Goal: Task Accomplishment & Management: Manage account settings

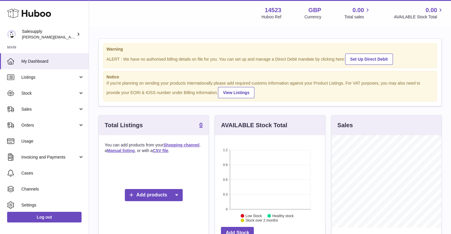
scroll to position [92, 110]
click at [28, 203] on span "Settings" at bounding box center [52, 206] width 63 height 6
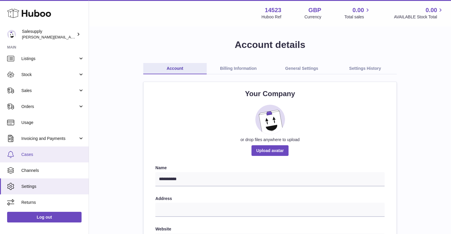
scroll to position [18, 0]
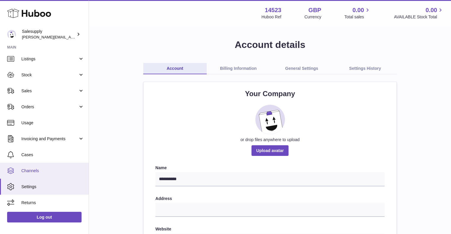
click at [44, 174] on link "Channels" at bounding box center [44, 171] width 89 height 16
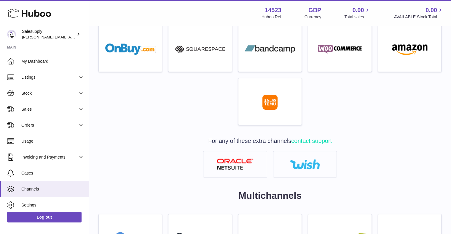
scroll to position [338, 0]
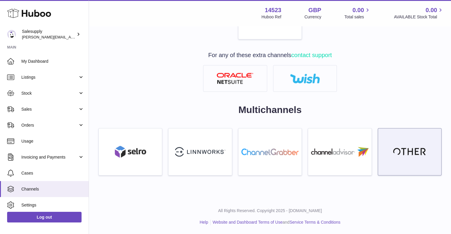
click at [415, 161] on link at bounding box center [409, 151] width 64 height 47
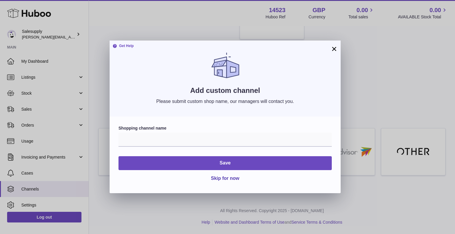
click at [332, 47] on button "×" at bounding box center [334, 48] width 7 height 7
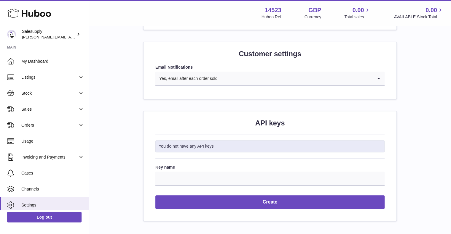
scroll to position [575, 0]
click at [204, 149] on div "You do not have any API keys" at bounding box center [269, 146] width 229 height 12
click at [206, 148] on div "You do not have any API keys" at bounding box center [269, 146] width 229 height 12
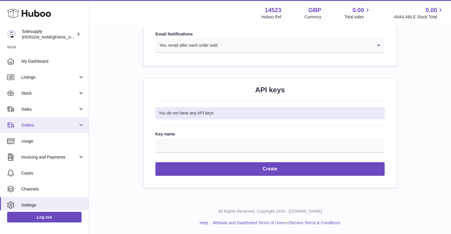
click at [73, 125] on span "Orders" at bounding box center [49, 126] width 57 height 6
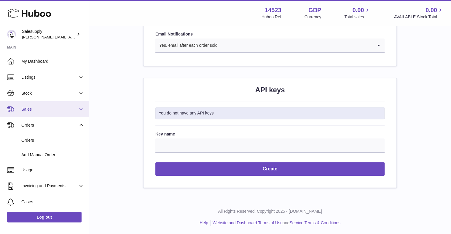
click at [84, 106] on link "Sales" at bounding box center [44, 109] width 89 height 16
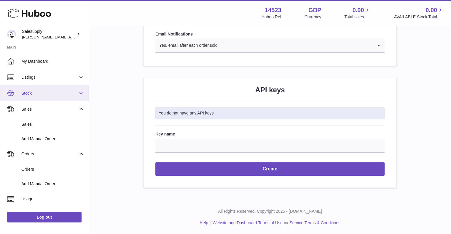
click at [78, 95] on link "Stock" at bounding box center [44, 93] width 89 height 16
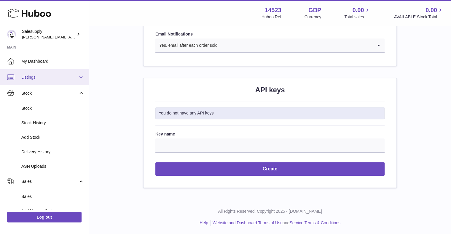
click at [78, 77] on link "Listings" at bounding box center [44, 77] width 89 height 16
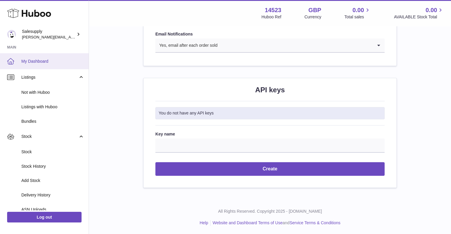
click at [78, 64] on span "My Dashboard" at bounding box center [52, 62] width 63 height 6
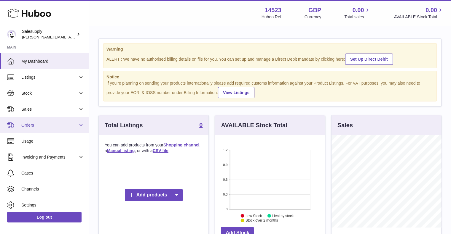
scroll to position [19, 0]
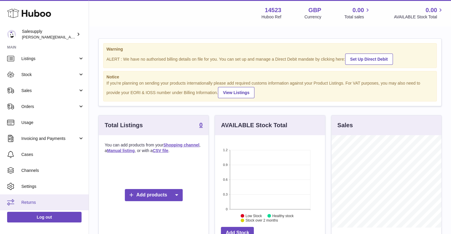
click at [40, 206] on link "Returns" at bounding box center [44, 203] width 89 height 16
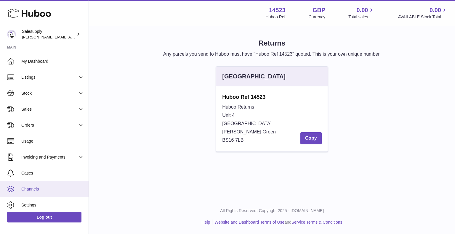
click at [44, 183] on link "Channels" at bounding box center [44, 189] width 89 height 16
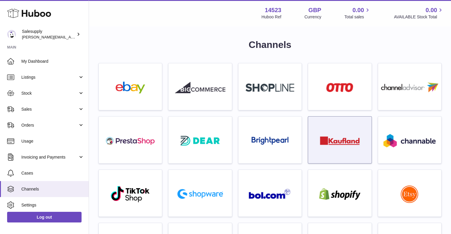
click at [334, 135] on div at bounding box center [339, 142] width 57 height 38
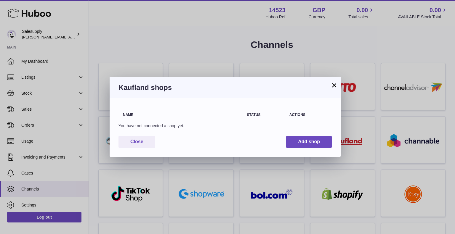
click at [332, 86] on button "×" at bounding box center [334, 85] width 7 height 7
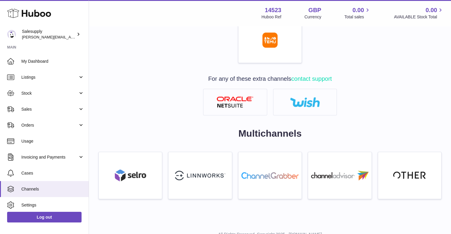
scroll to position [318, 0]
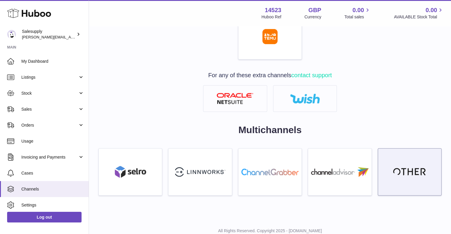
click at [417, 177] on link at bounding box center [409, 171] width 64 height 47
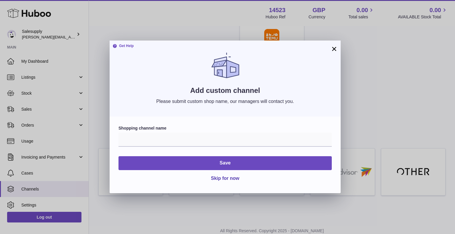
click at [334, 45] on button "×" at bounding box center [334, 48] width 7 height 7
